Goal: Information Seeking & Learning: Understand process/instructions

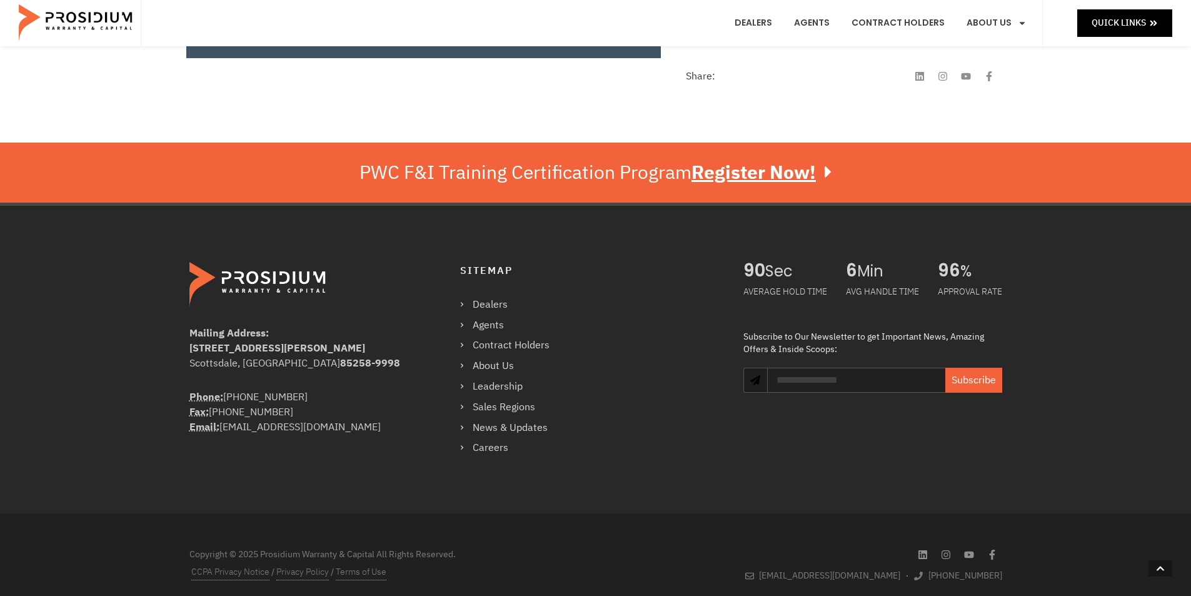
scroll to position [615, 0]
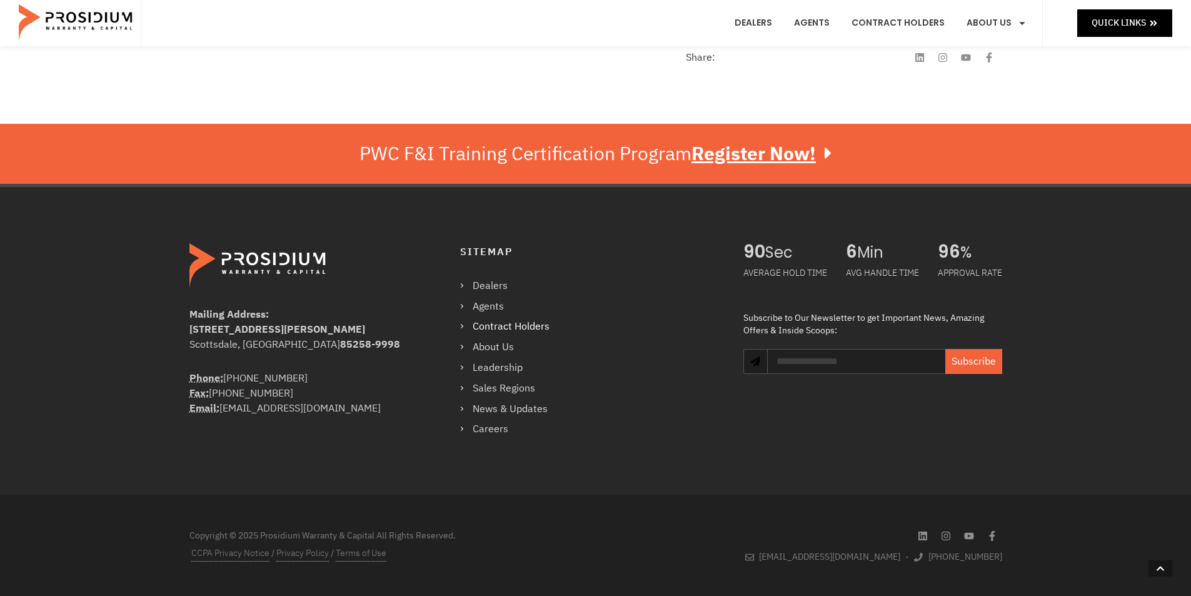
click at [500, 326] on link "Contract Holders" at bounding box center [511, 327] width 102 height 18
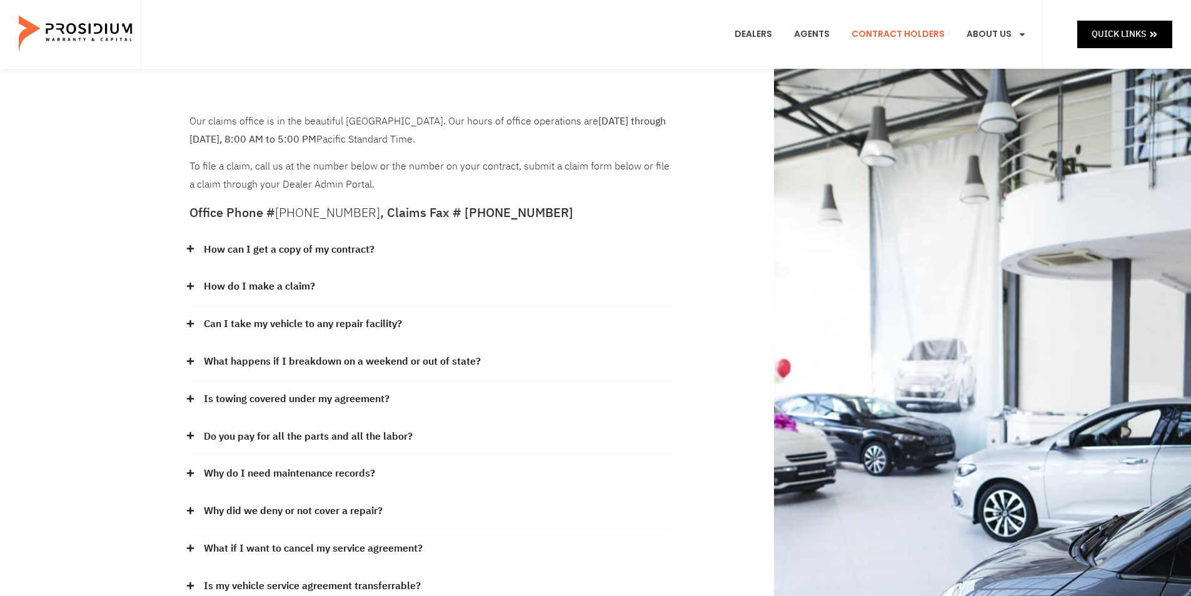
click at [283, 282] on link "How do I make a claim?" at bounding box center [259, 287] width 111 height 18
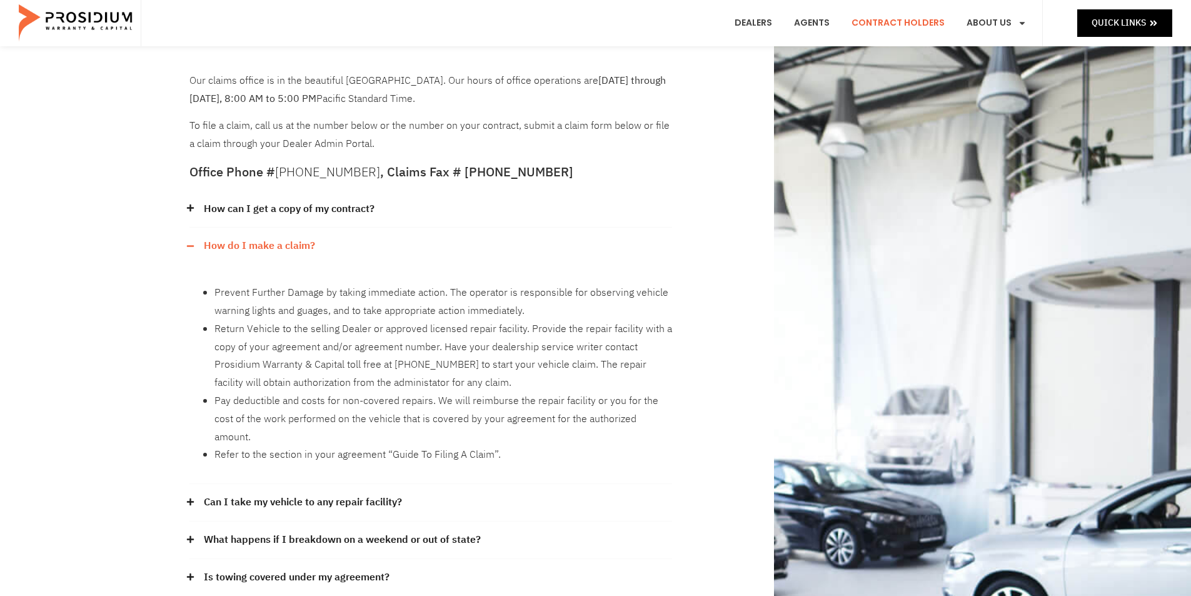
scroll to position [63, 0]
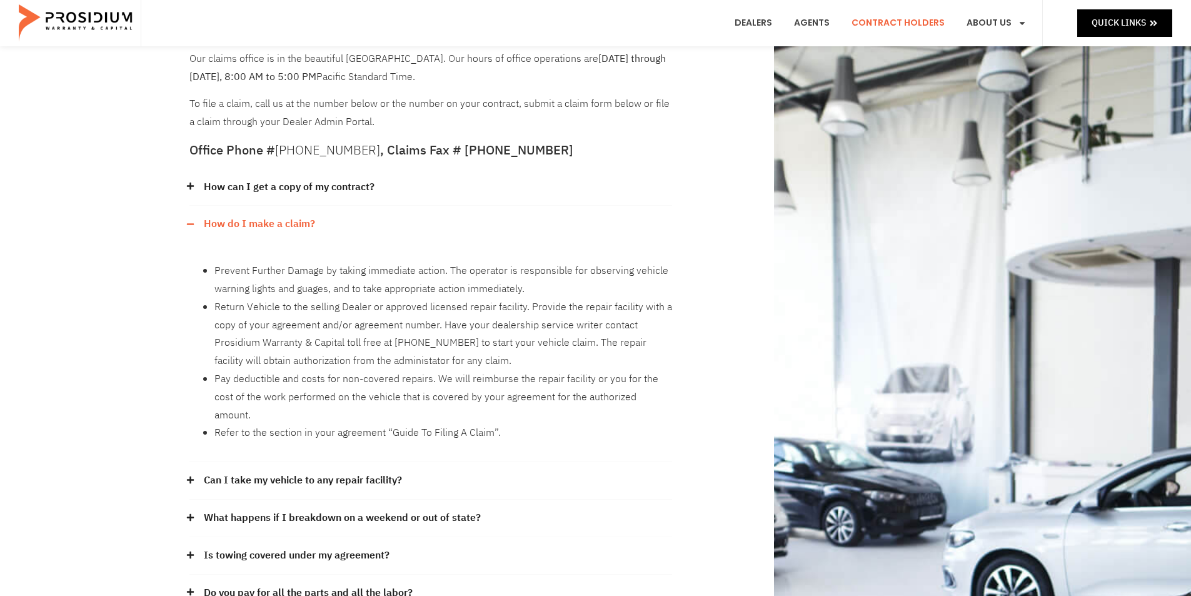
click at [336, 471] on link "Can I take my vehicle to any repair facility?" at bounding box center [303, 480] width 198 height 18
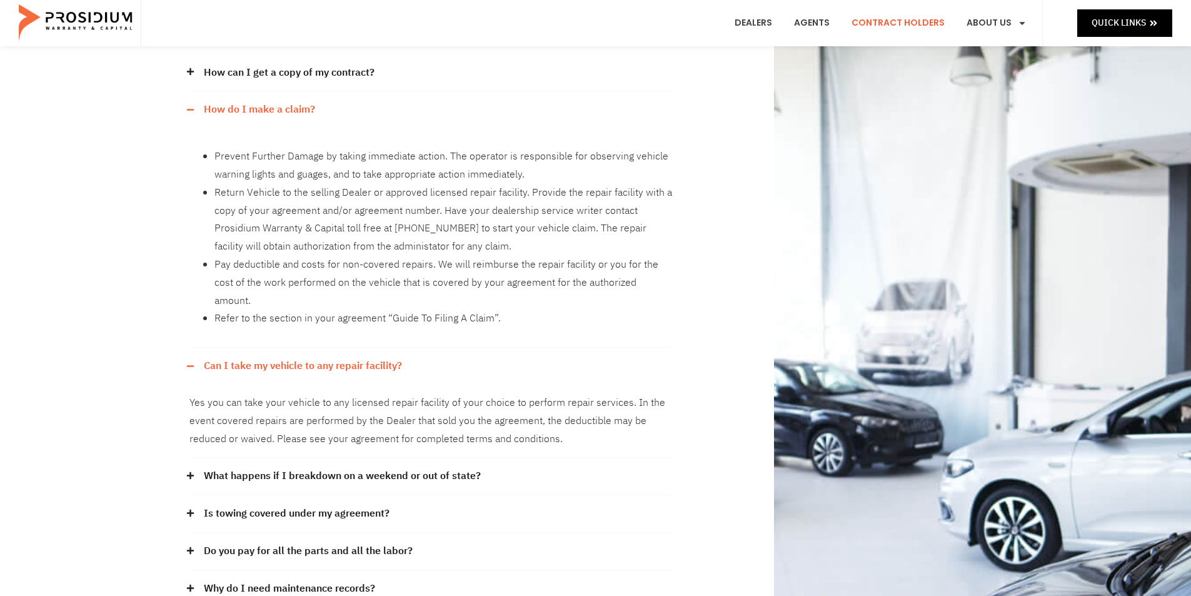
scroll to position [188, 0]
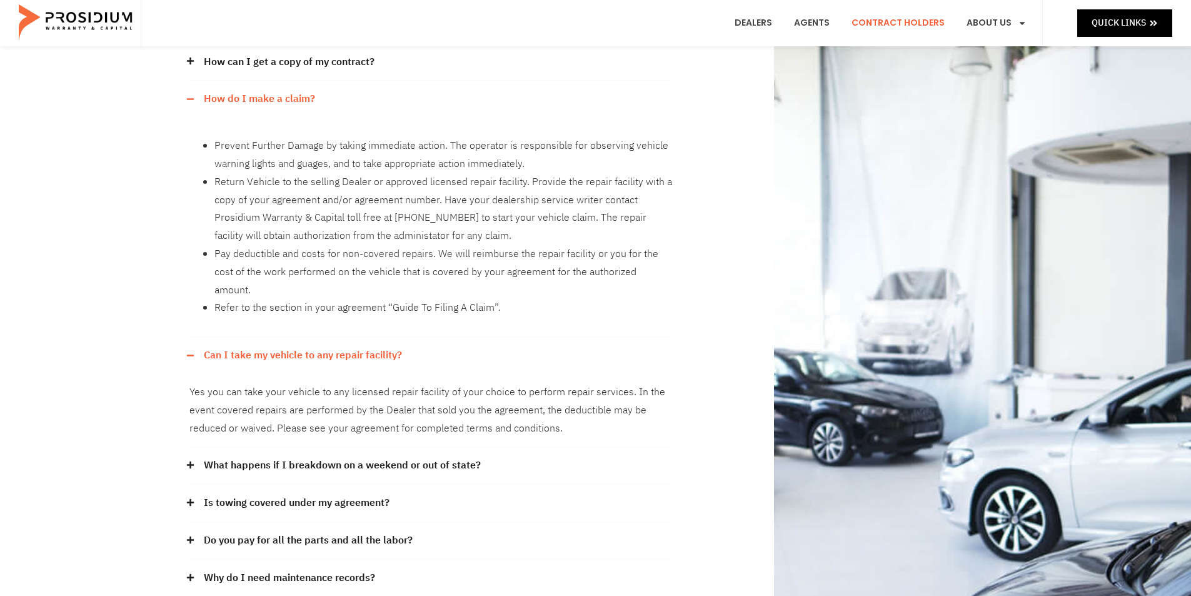
click at [300, 494] on link "Is towing covered under my agreement?" at bounding box center [297, 503] width 186 height 18
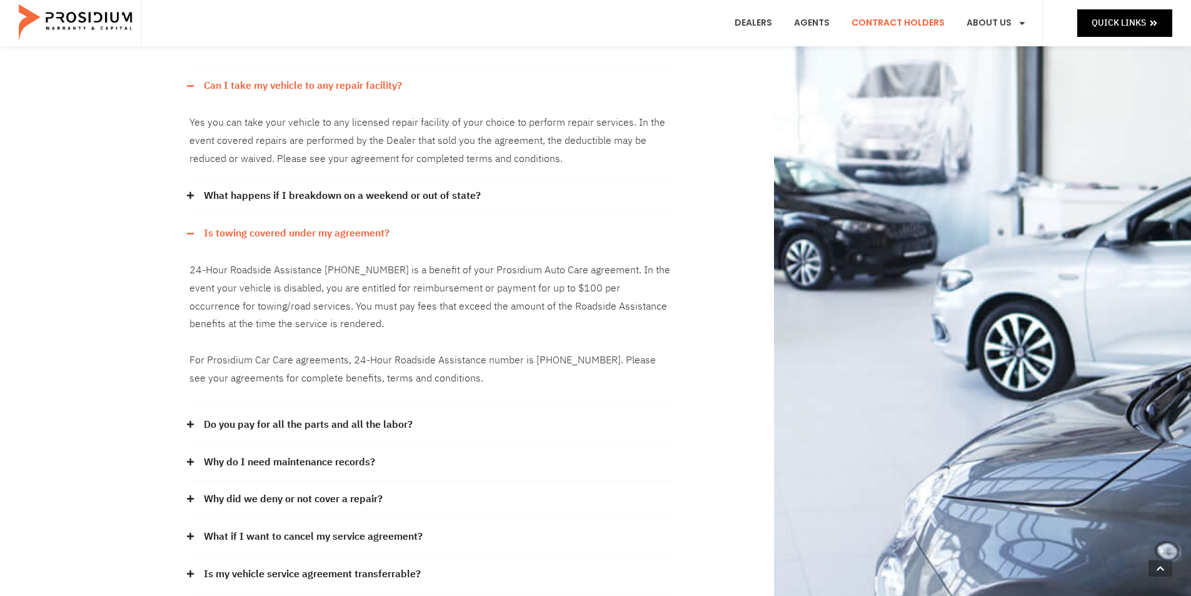
scroll to position [500, 0]
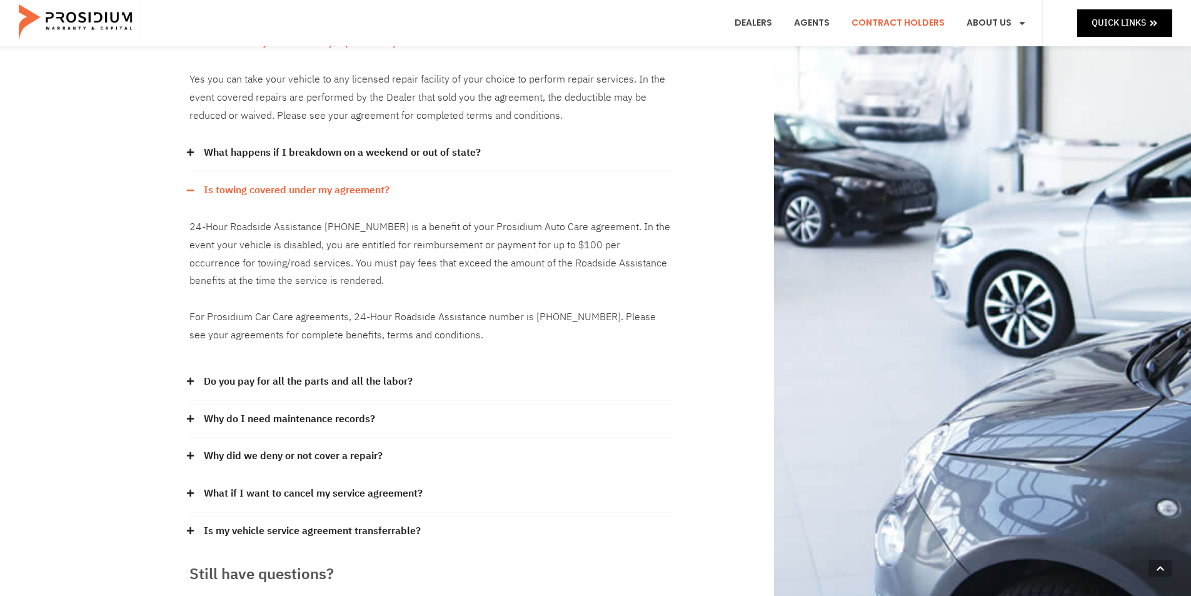
click at [293, 373] on link "Do you pay for all the parts and all the labor?" at bounding box center [308, 382] width 209 height 18
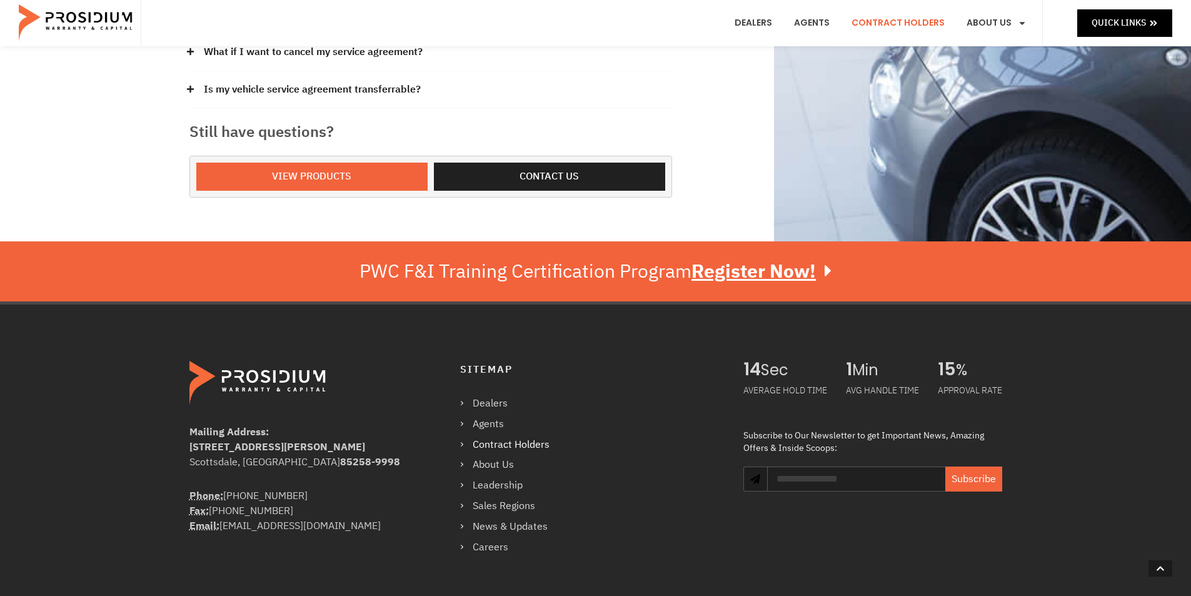
scroll to position [1000, 0]
